Goal: Task Accomplishment & Management: Manage account settings

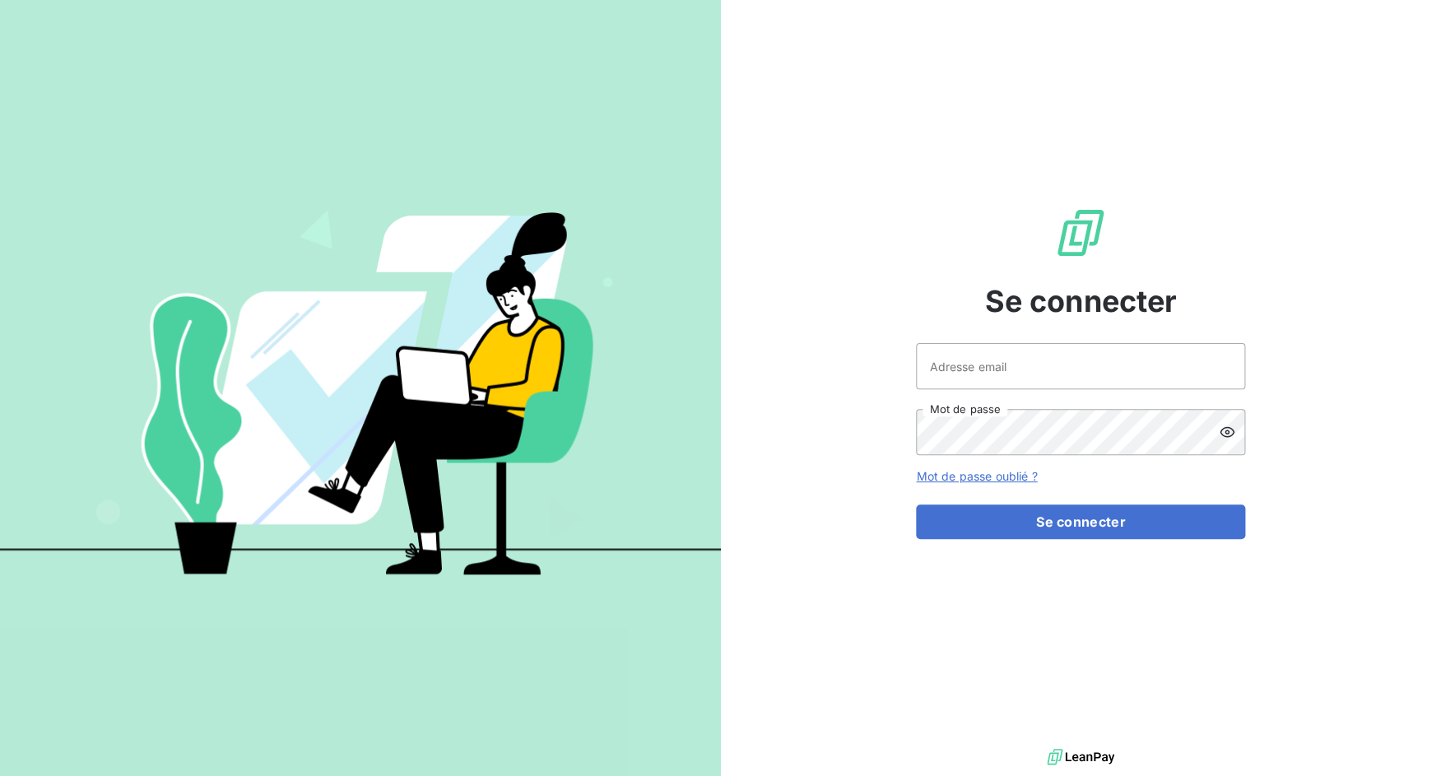
click at [1008, 389] on div "Adresse email Mot de passe" at bounding box center [1080, 399] width 329 height 112
click at [1008, 370] on input "Adresse email" at bounding box center [1080, 366] width 329 height 46
drag, startPoint x: 975, startPoint y: 369, endPoint x: 1094, endPoint y: 369, distance: 118.5
click at [1094, 369] on input "admin@3dcelo" at bounding box center [1080, 366] width 329 height 46
type input "admin@feedmanager"
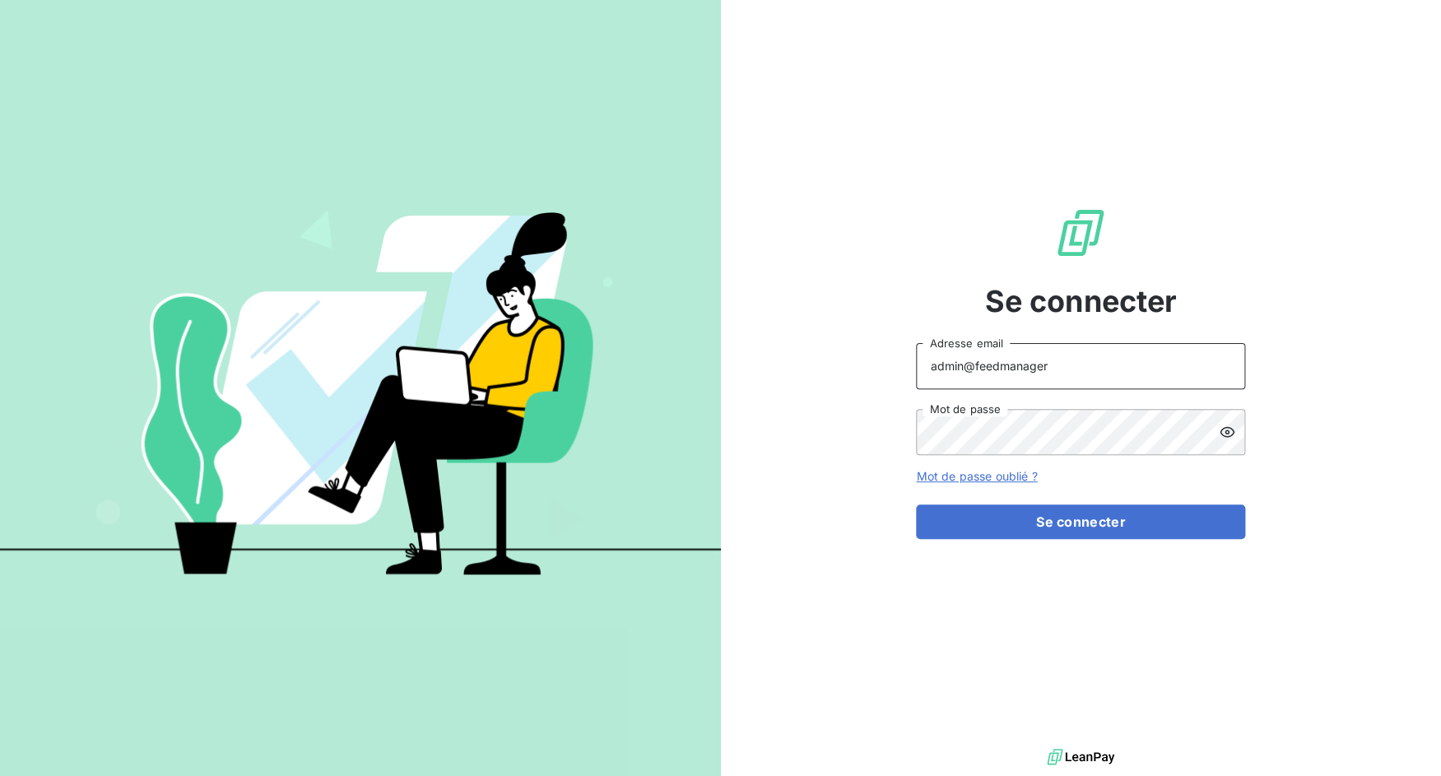
click at [916, 505] on button "Se connecter" at bounding box center [1080, 522] width 329 height 35
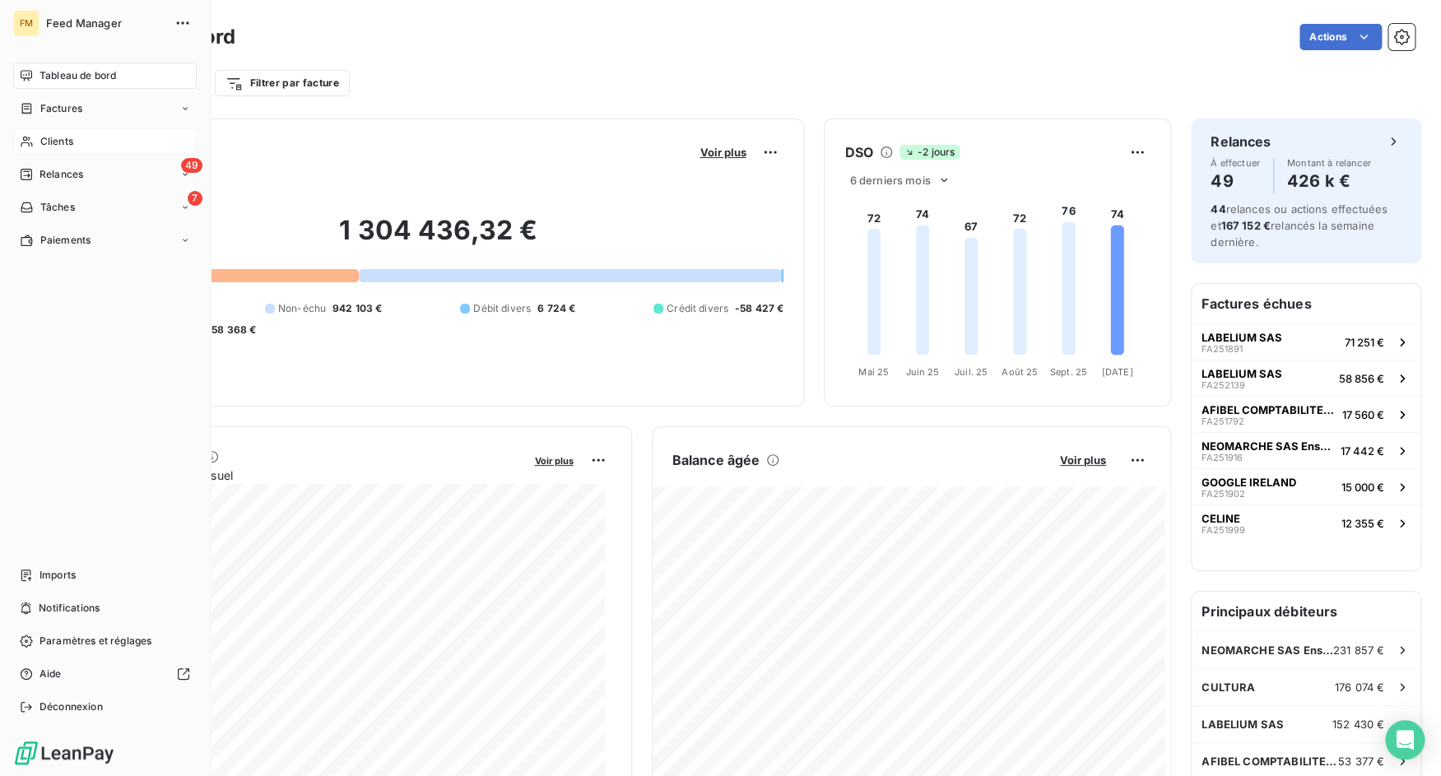
click at [42, 130] on div "Clients" at bounding box center [105, 141] width 184 height 26
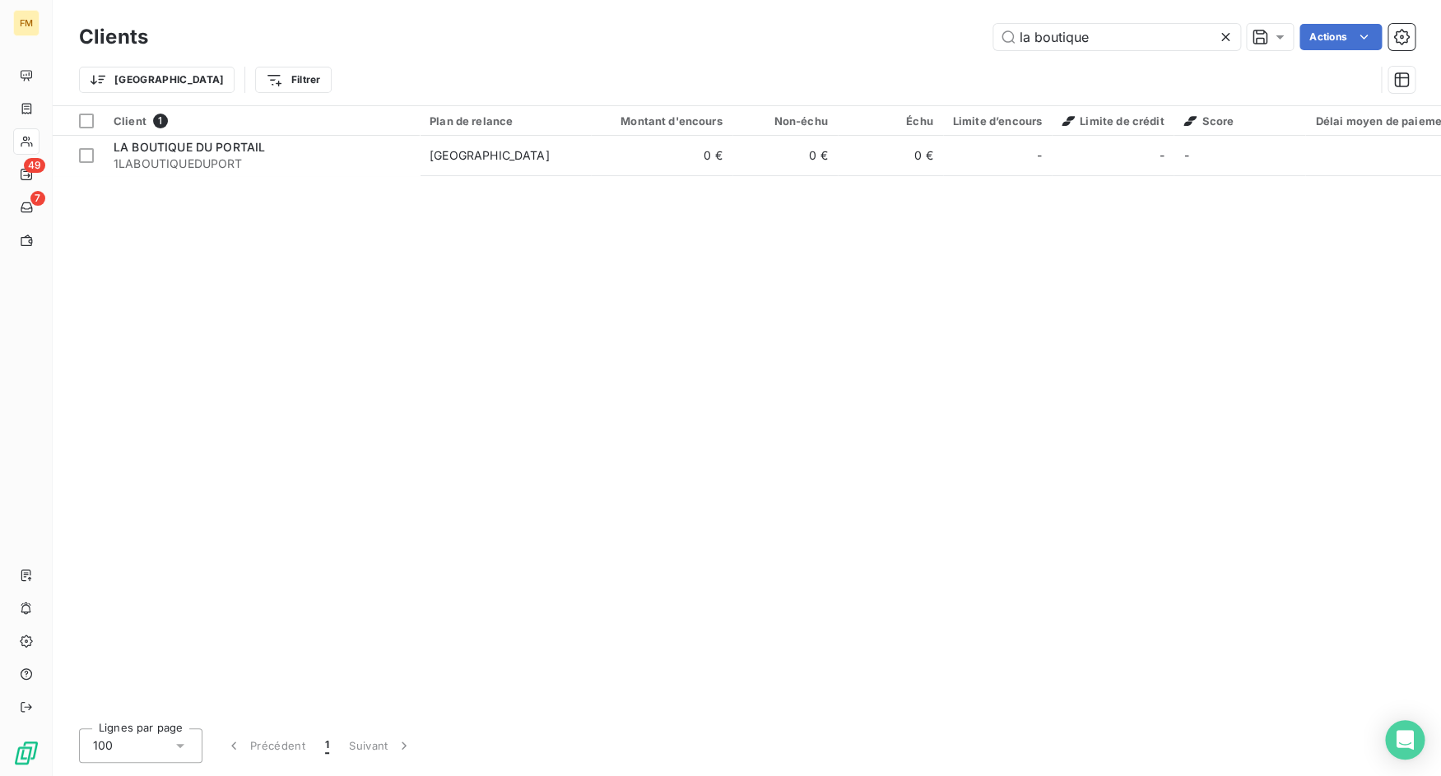
type input "la boutique"
click at [245, 182] on div "Client 1 Plan de relance Montant d'encours Non-échu Échu Limite d’encours Limit…" at bounding box center [747, 410] width 1389 height 609
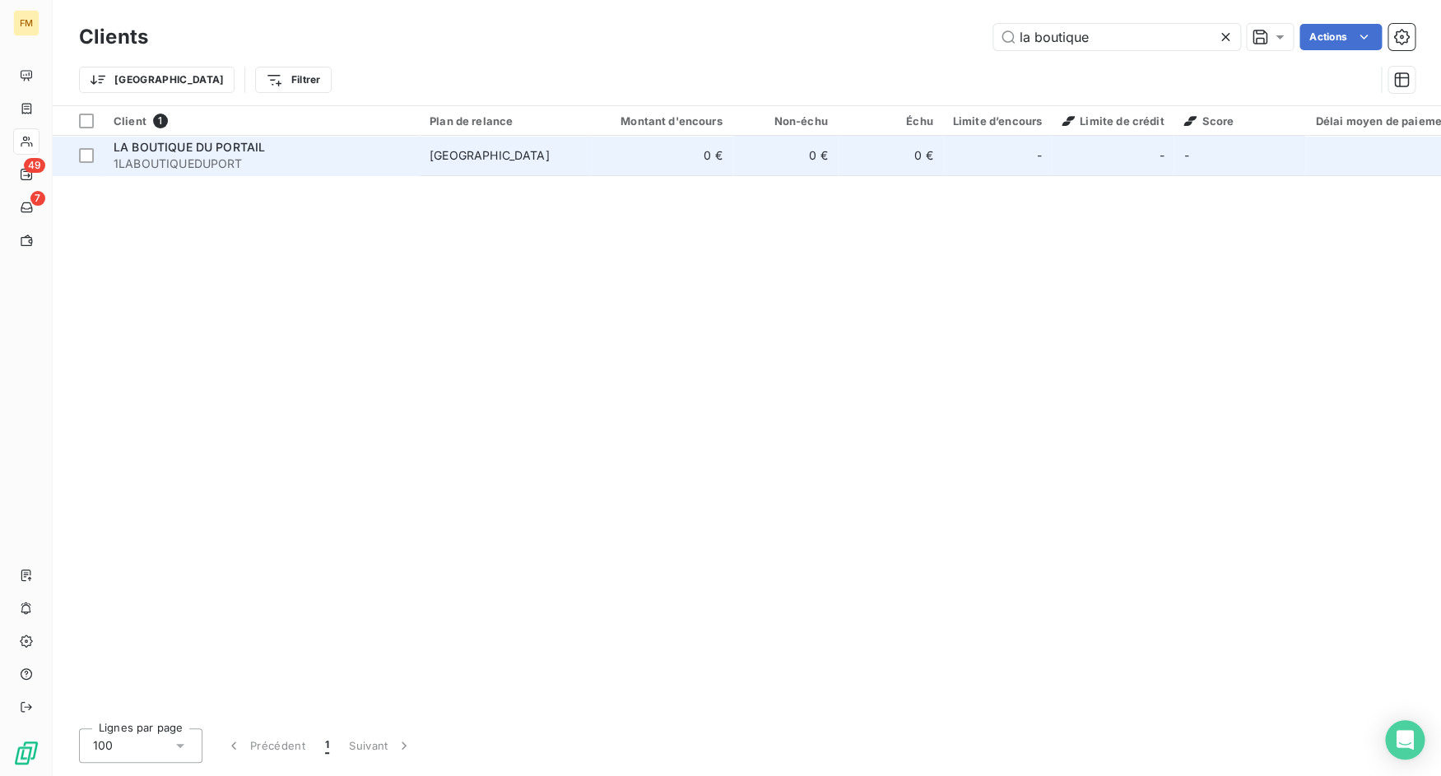
click at [263, 168] on span "1LABOUTIQUEDUPORT" at bounding box center [262, 164] width 296 height 16
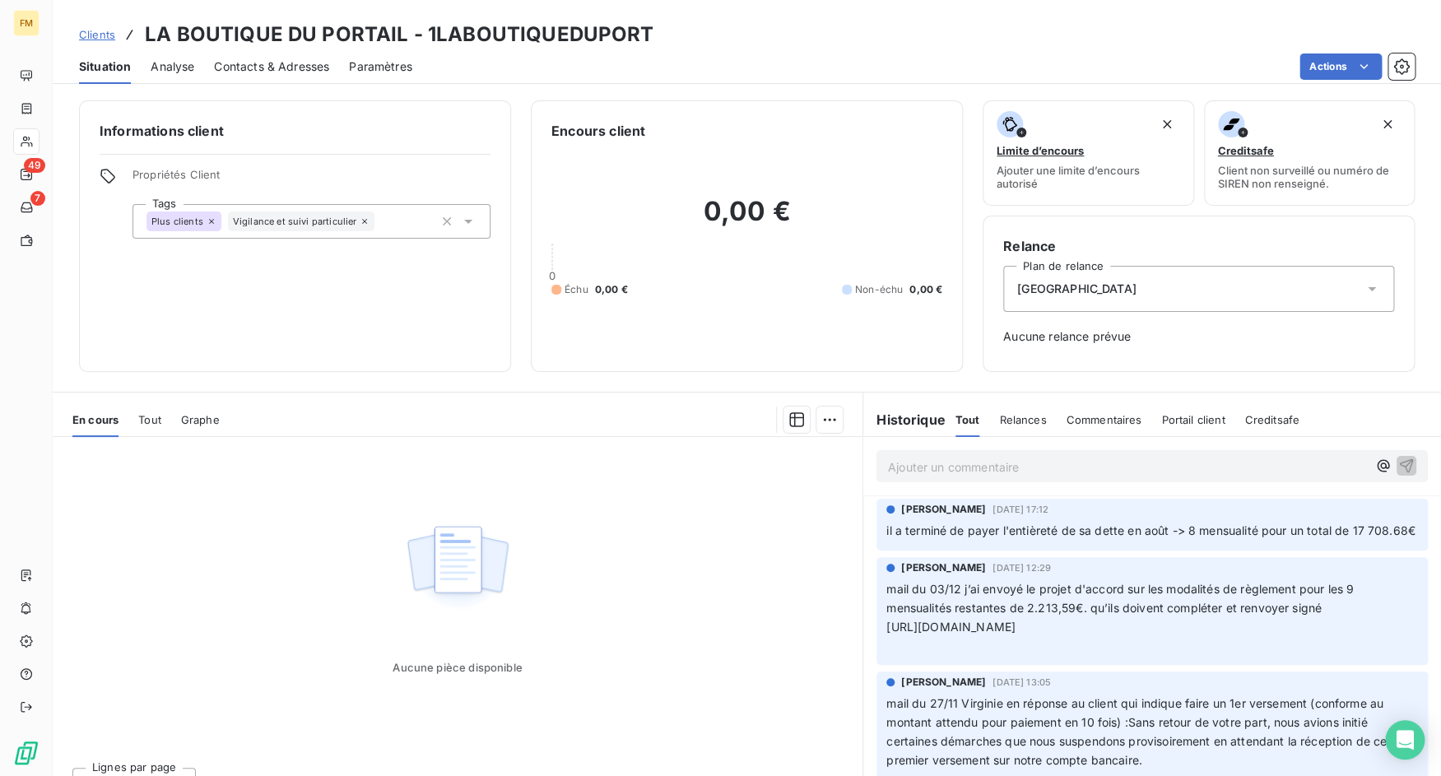
click at [125, 419] on div "En cours Tout Graphe" at bounding box center [458, 420] width 810 height 35
click at [150, 419] on span "Tout" at bounding box center [149, 419] width 23 height 13
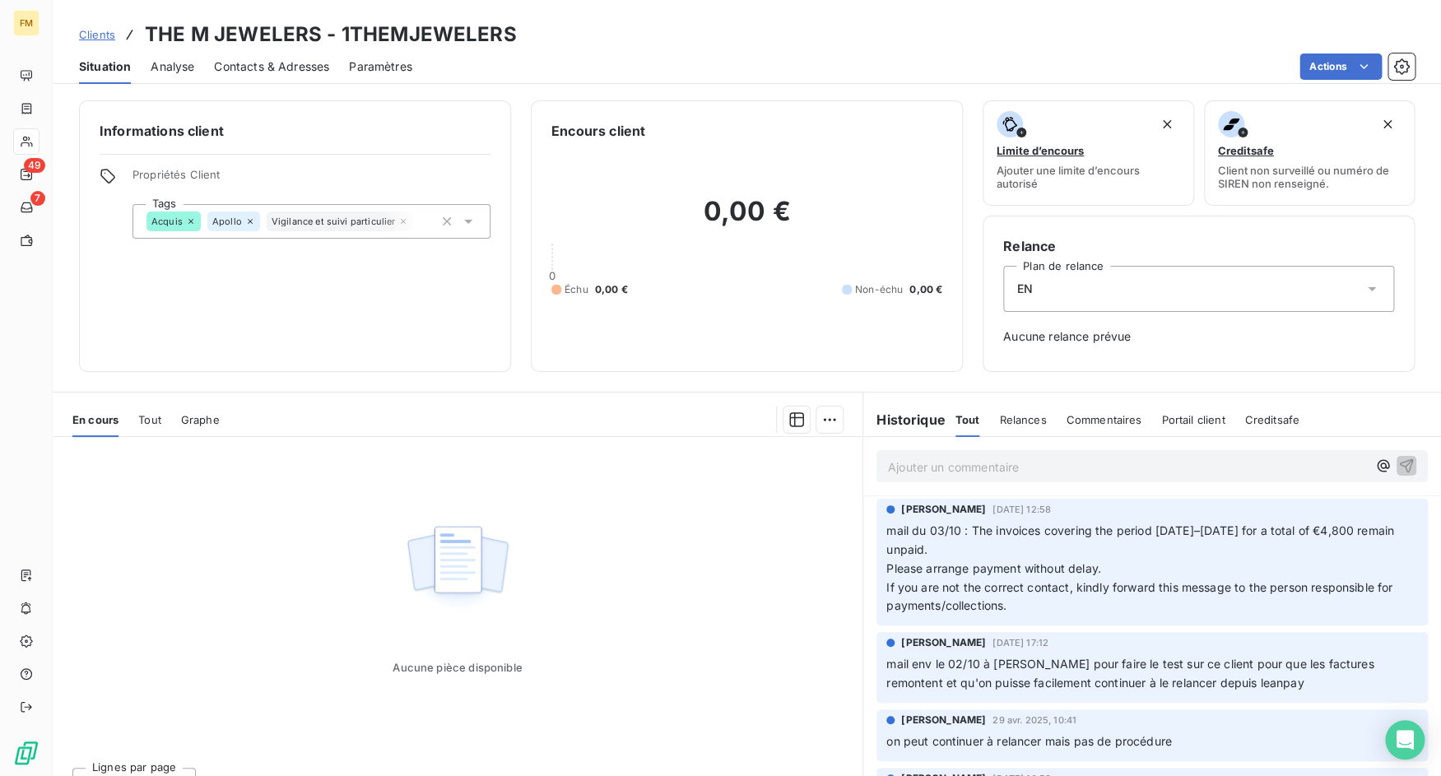
click at [158, 411] on div "Tout" at bounding box center [149, 420] width 23 height 35
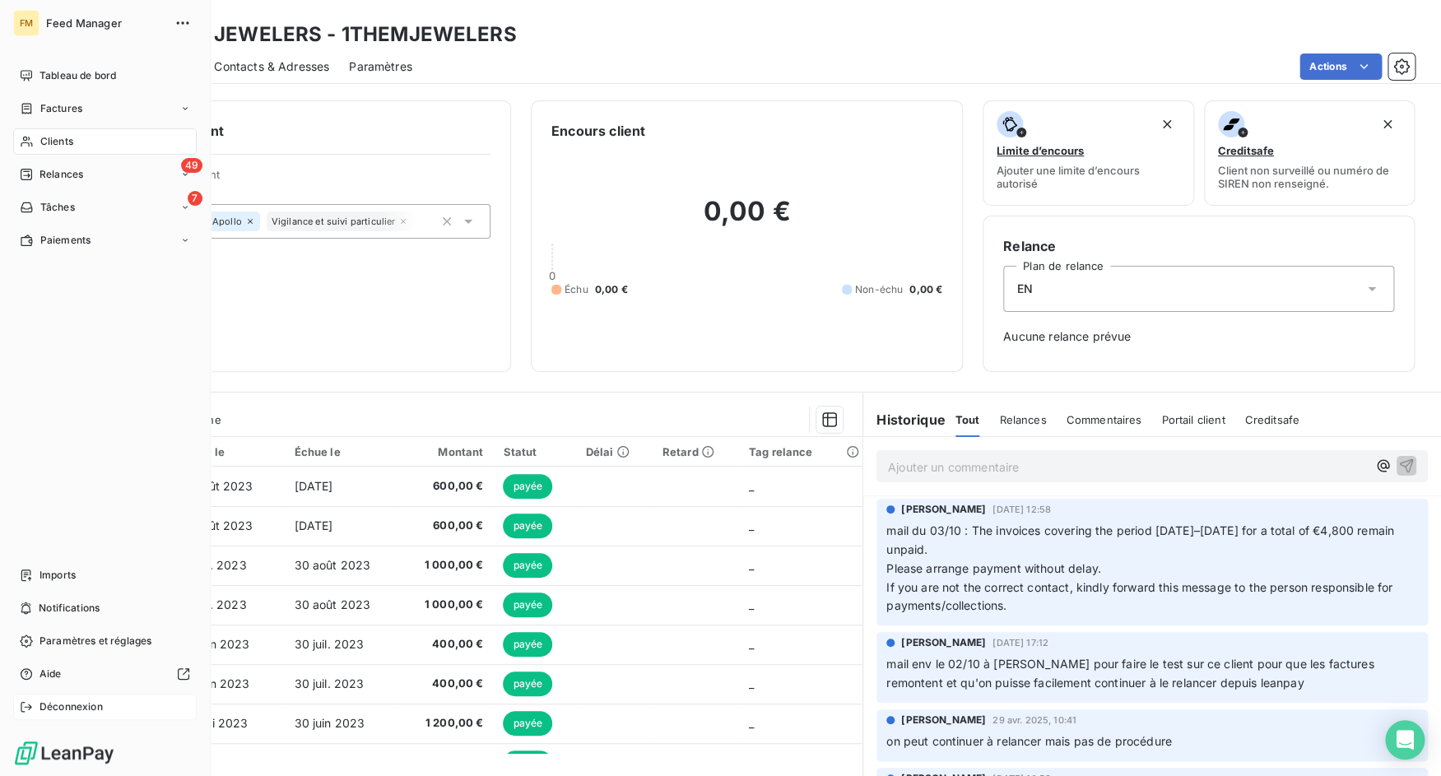
click at [33, 706] on icon at bounding box center [26, 707] width 13 height 13
